Goal: Task Accomplishment & Management: Manage account settings

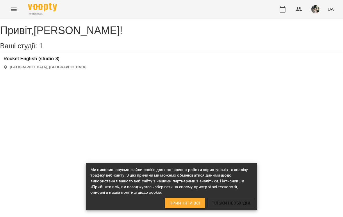
click at [283, 14] on button "button" at bounding box center [283, 9] width 14 height 14
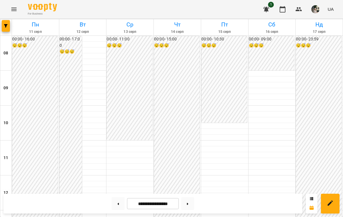
scroll to position [252, 0]
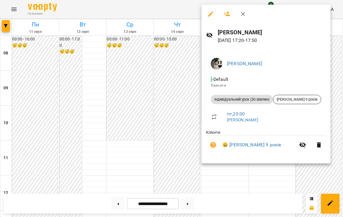
click at [271, 180] on div at bounding box center [171, 108] width 343 height 217
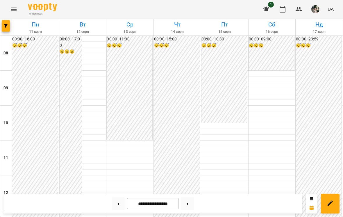
scroll to position [215, 0]
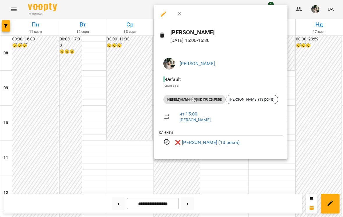
click at [309, 141] on div at bounding box center [171, 108] width 343 height 217
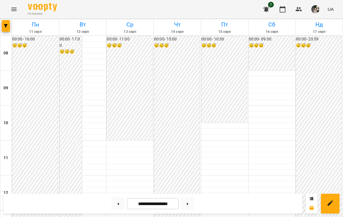
click at [189, 203] on icon at bounding box center [187, 204] width 1 height 2
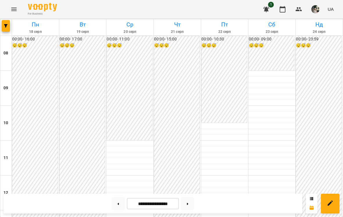
scroll to position [302, 0]
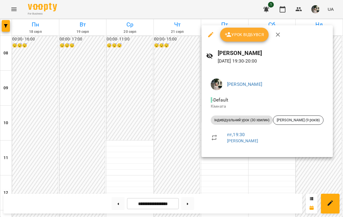
click at [305, 170] on div at bounding box center [171, 108] width 343 height 217
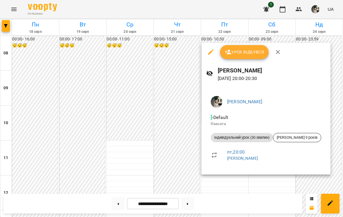
click at [296, 183] on div at bounding box center [171, 108] width 343 height 217
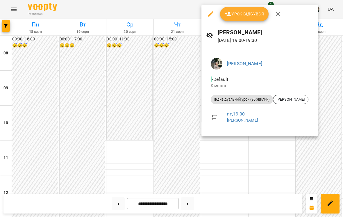
click at [296, 154] on div at bounding box center [171, 108] width 343 height 217
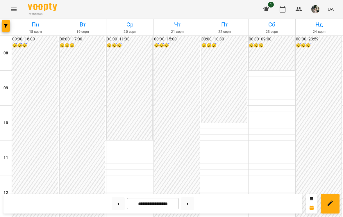
click at [120, 203] on button at bounding box center [118, 203] width 13 height 13
type input "**********"
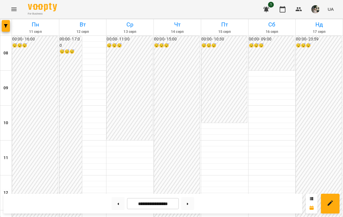
scroll to position [200, 0]
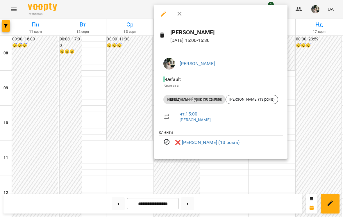
click at [318, 144] on div at bounding box center [171, 108] width 343 height 217
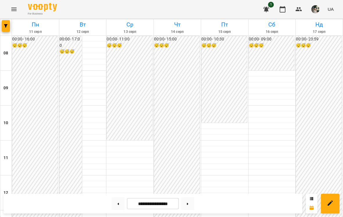
scroll to position [207, 0]
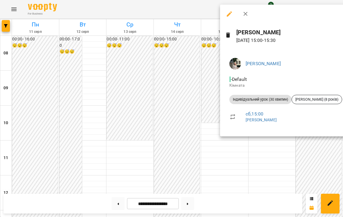
click at [311, 161] on div at bounding box center [171, 108] width 343 height 217
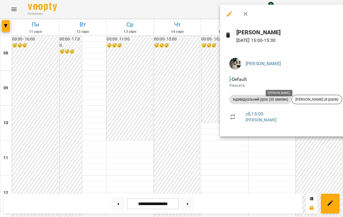
click at [312, 164] on div at bounding box center [171, 108] width 343 height 217
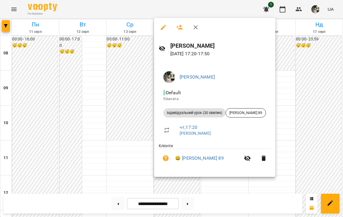
click at [322, 109] on div at bounding box center [171, 108] width 343 height 217
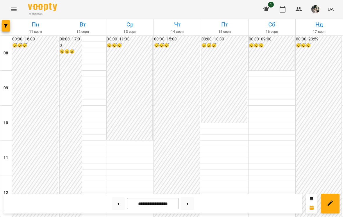
scroll to position [253, 0]
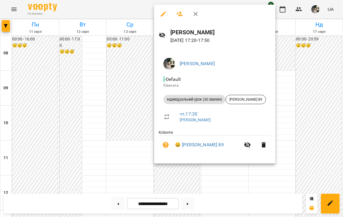
click at [312, 110] on div at bounding box center [171, 108] width 343 height 217
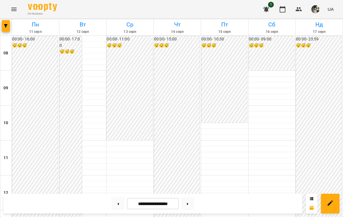
scroll to position [258, 0]
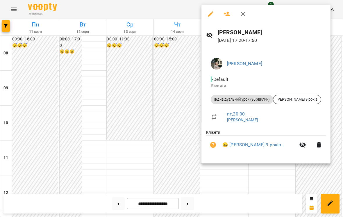
click at [312, 183] on div at bounding box center [171, 108] width 343 height 217
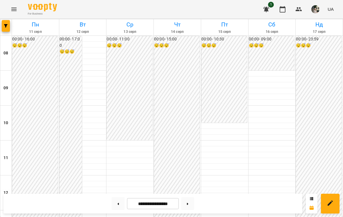
scroll to position [203, 0]
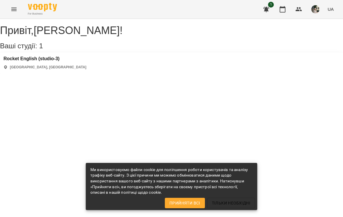
click at [281, 12] on icon "button" at bounding box center [283, 9] width 6 height 6
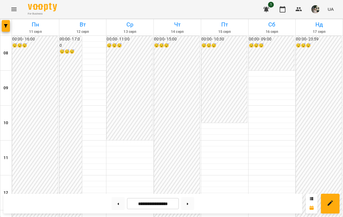
scroll to position [242, 0]
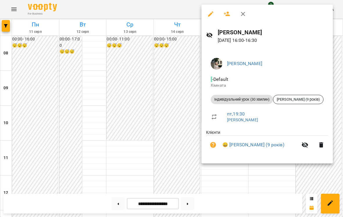
click at [295, 184] on div at bounding box center [171, 108] width 343 height 217
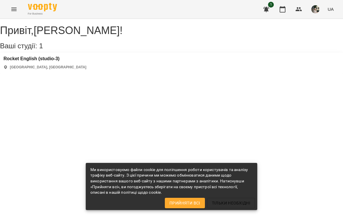
click at [281, 13] on button "button" at bounding box center [283, 9] width 14 height 14
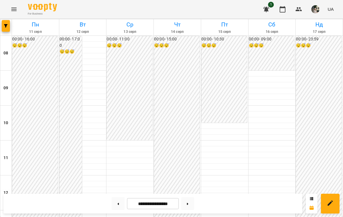
scroll to position [260, 0]
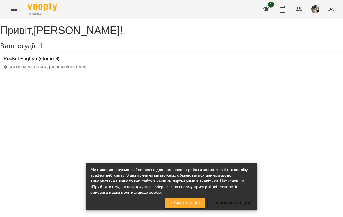
click at [285, 10] on icon "button" at bounding box center [282, 9] width 7 height 7
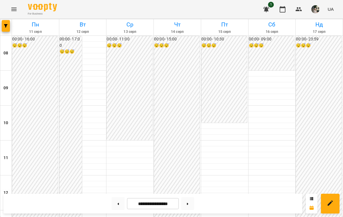
scroll to position [257, 0]
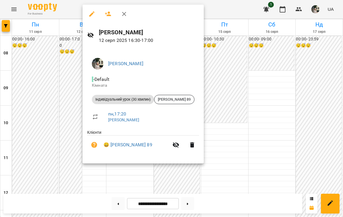
click at [149, 172] on div at bounding box center [171, 108] width 343 height 217
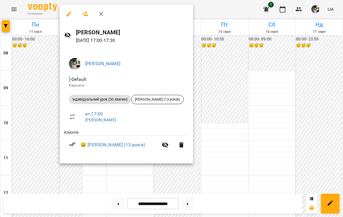
click at [137, 176] on div at bounding box center [171, 108] width 343 height 217
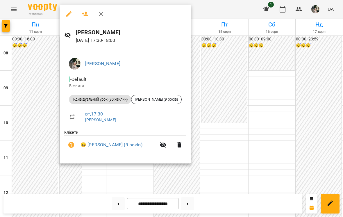
click at [136, 175] on div at bounding box center [171, 108] width 343 height 217
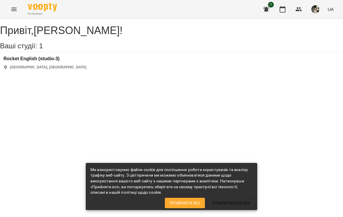
click at [279, 10] on button "button" at bounding box center [283, 9] width 14 height 14
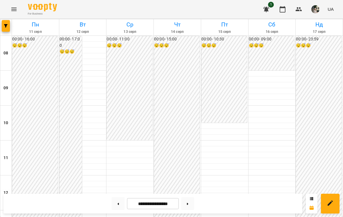
scroll to position [267, 0]
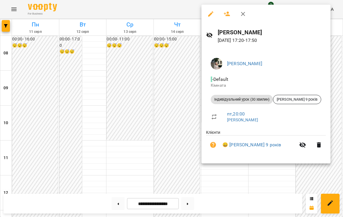
click at [225, 182] on div at bounding box center [171, 108] width 343 height 217
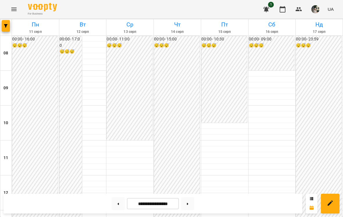
scroll to position [250, 0]
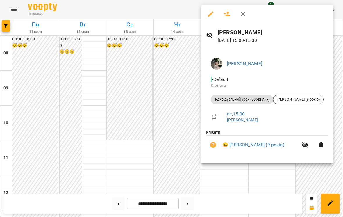
click at [180, 81] on div at bounding box center [171, 108] width 343 height 217
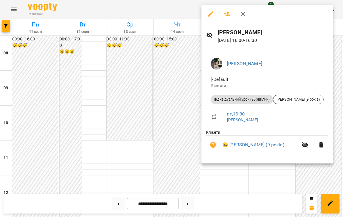
click at [168, 88] on div at bounding box center [171, 108] width 343 height 217
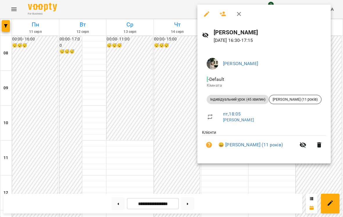
click at [176, 89] on div at bounding box center [171, 108] width 343 height 217
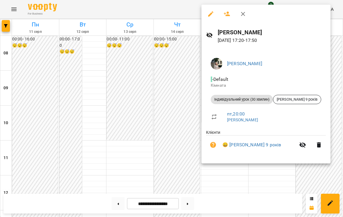
click at [174, 85] on div at bounding box center [171, 108] width 343 height 217
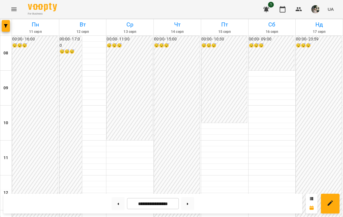
scroll to position [289, 0]
